Goal: Navigation & Orientation: Find specific page/section

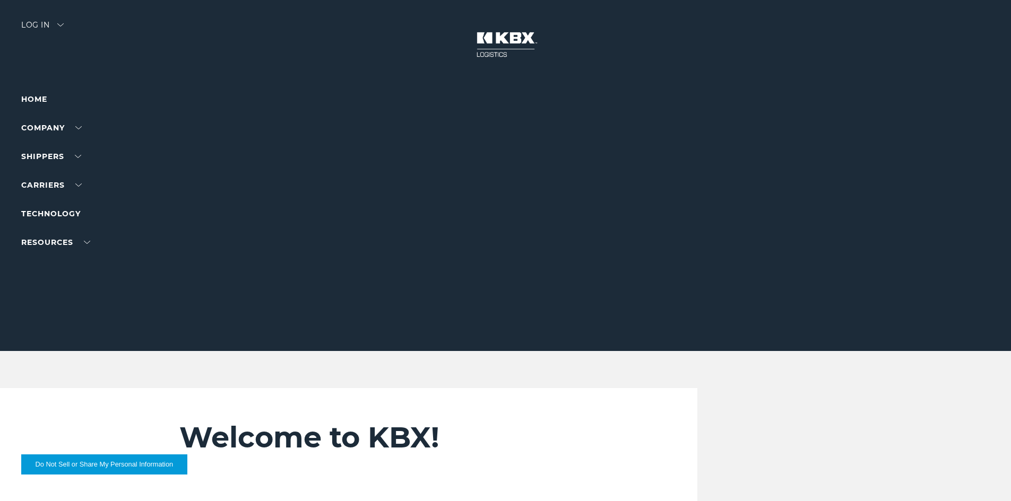
click at [45, 22] on div "Log in" at bounding box center [42, 28] width 42 height 15
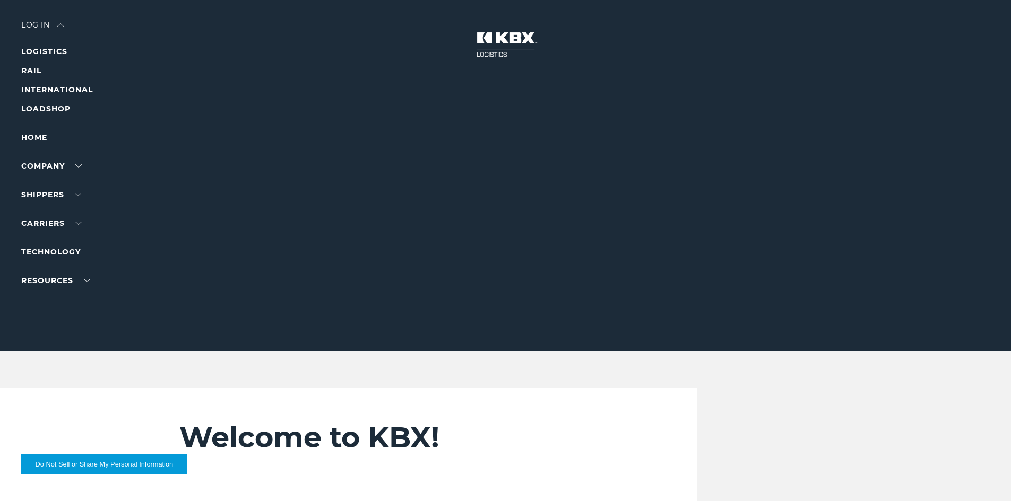
click at [44, 51] on link "LOGISTICS" at bounding box center [44, 52] width 46 height 10
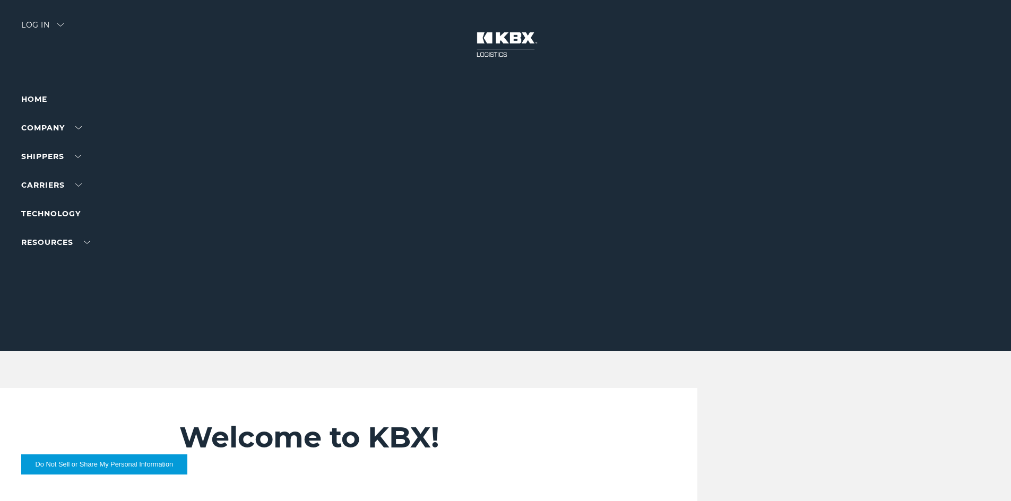
click at [39, 22] on div "Log in" at bounding box center [42, 28] width 42 height 15
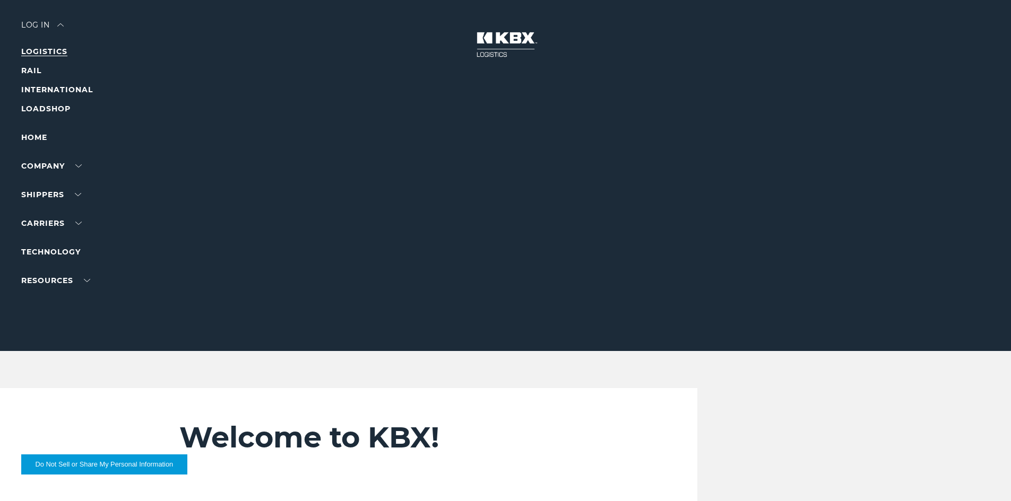
click at [41, 50] on link "LOGISTICS" at bounding box center [44, 52] width 46 height 10
